Goal: Transaction & Acquisition: Purchase product/service

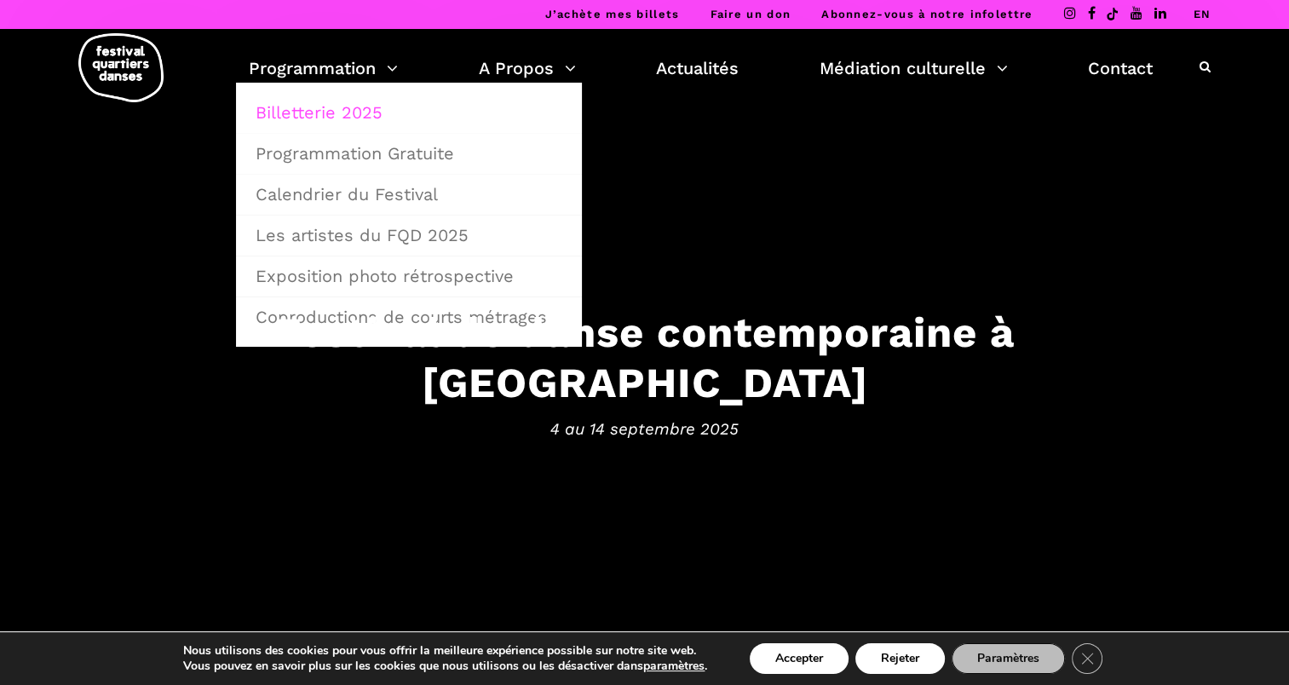
click at [336, 119] on link "Billetterie 2025" at bounding box center [408, 112] width 327 height 39
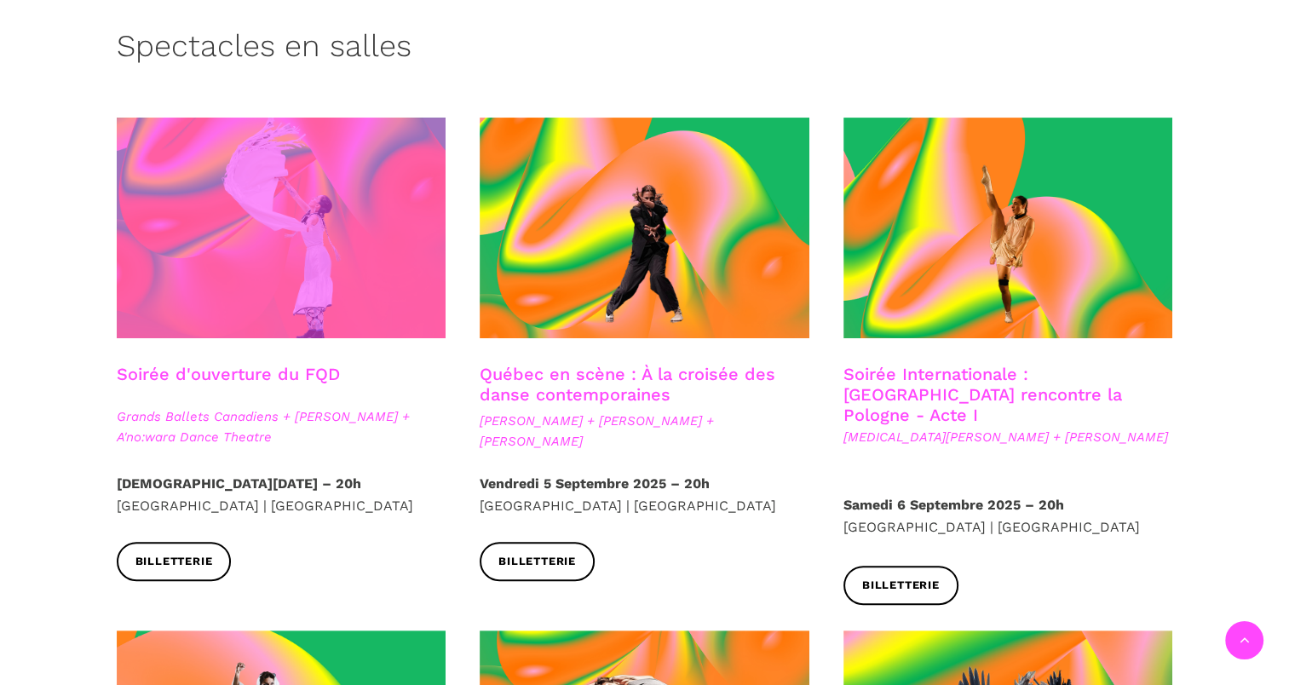
scroll to position [426, 0]
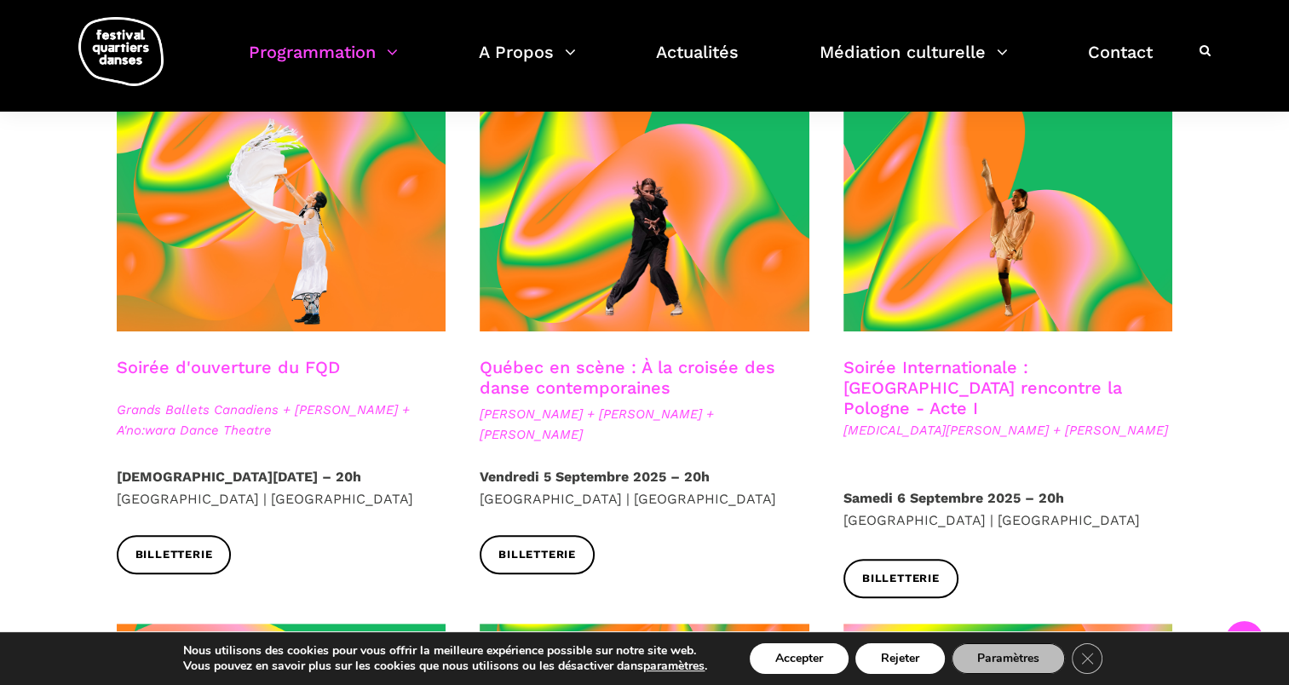
click at [544, 480] on strong "Vendredi 5 Septembre 2025 – 20h" at bounding box center [595, 477] width 230 height 16
click at [552, 539] on link "Billetterie" at bounding box center [537, 554] width 115 height 38
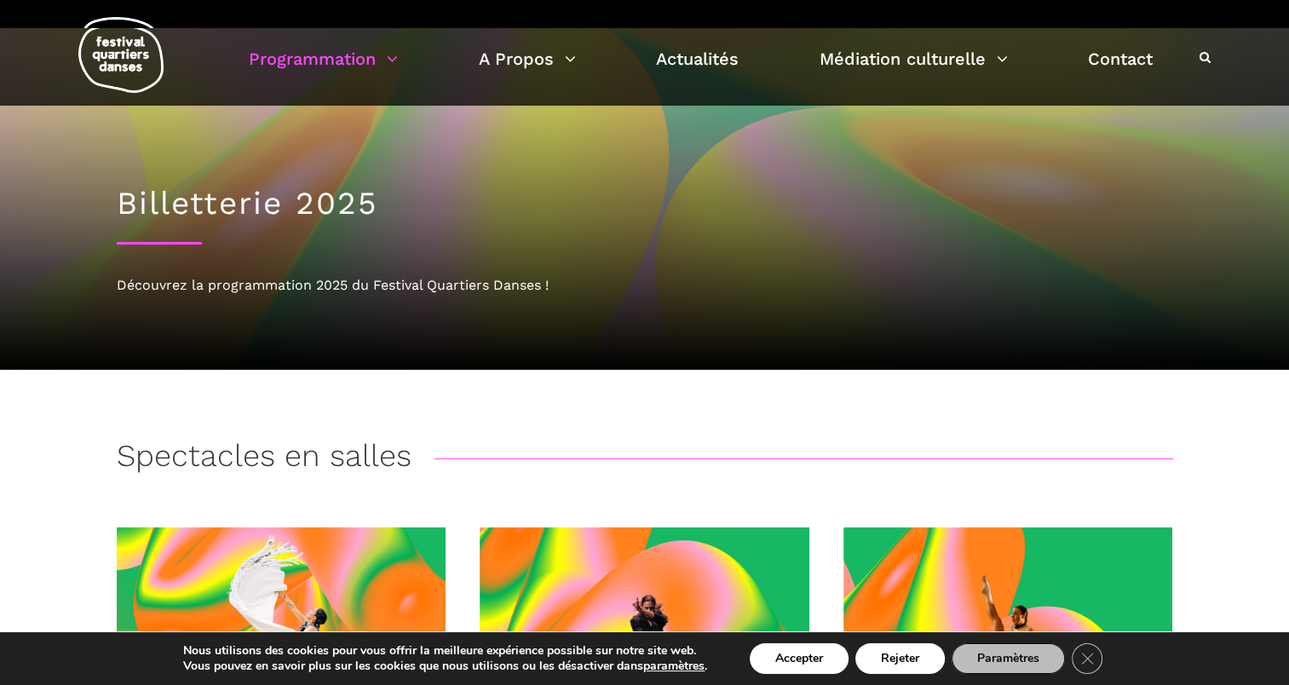
scroll to position [0, 0]
